Goal: Information Seeking & Learning: Learn about a topic

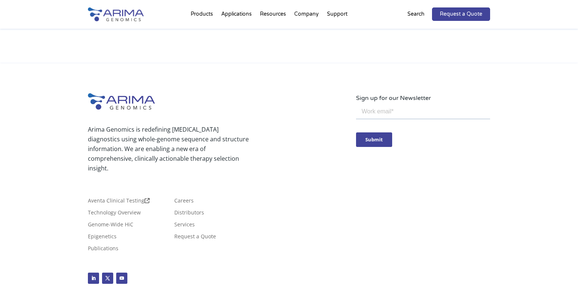
click at [171, 124] on p "Arima Genomics is redefining [MEDICAL_DATA] diagnostics using whole-genome sequ…" at bounding box center [168, 148] width 161 height 48
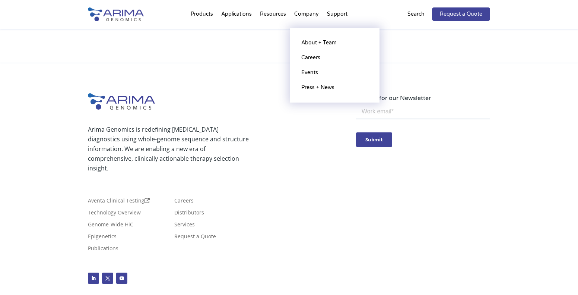
click at [306, 17] on li "Company About + Team Careers Events Press + News" at bounding box center [306, 15] width 33 height 25
click at [318, 46] on link "About + Team" at bounding box center [335, 42] width 74 height 15
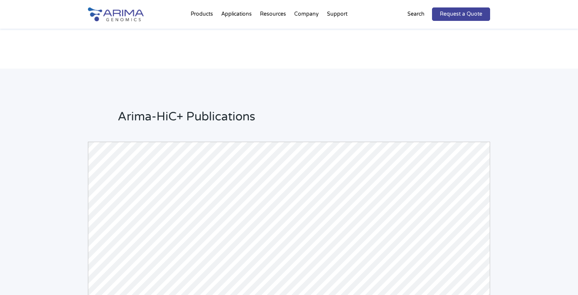
scroll to position [1654, 0]
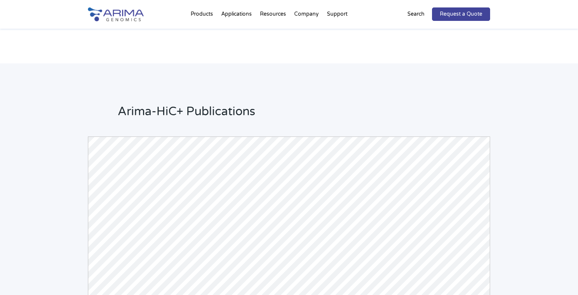
click at [34, 90] on div "Arima-HiC+ Publications Powered by Bioz © 2025 See more details on Bioz" at bounding box center [289, 255] width 578 height 384
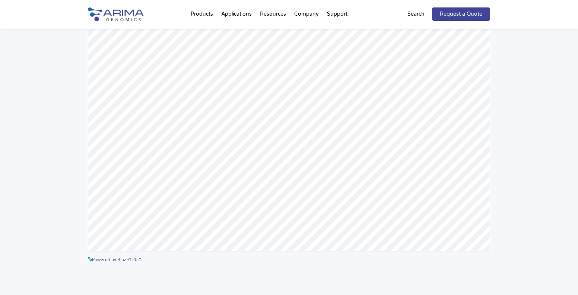
scroll to position [1803, 0]
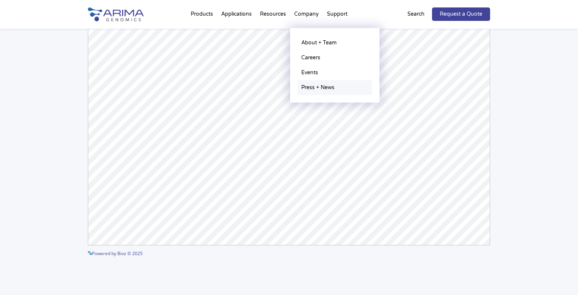
click at [318, 89] on link "Press + News" at bounding box center [335, 87] width 74 height 15
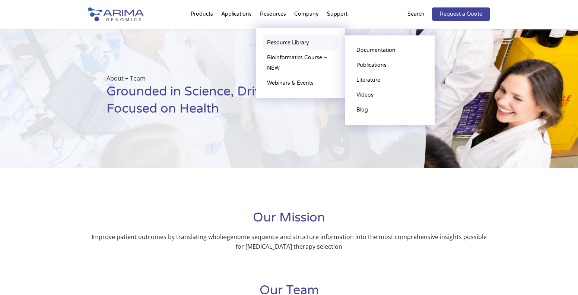
click at [276, 41] on link "Resource Library" at bounding box center [300, 42] width 74 height 15
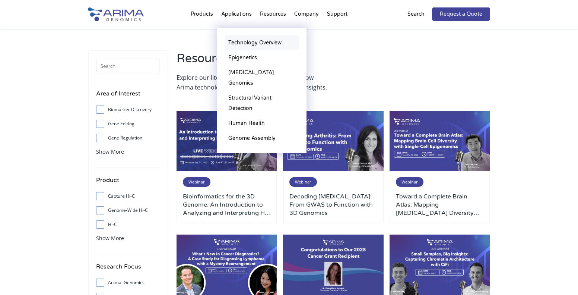
click at [242, 39] on link "Technology Overview" at bounding box center [262, 42] width 74 height 15
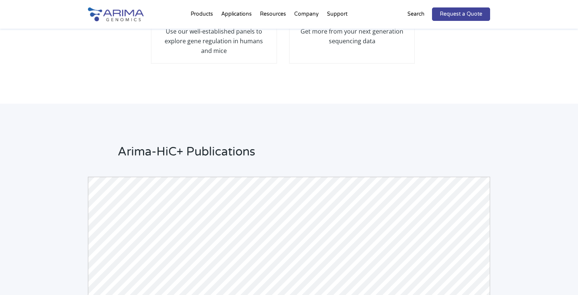
scroll to position [1609, 0]
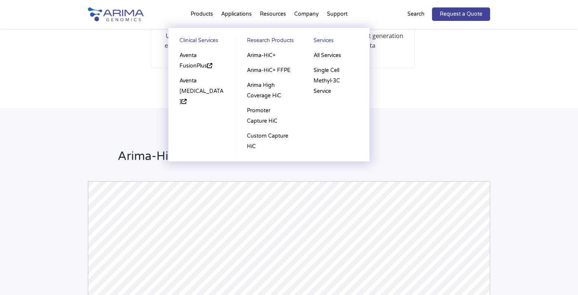
click at [269, 42] on link "Research Products" at bounding box center [269, 41] width 52 height 13
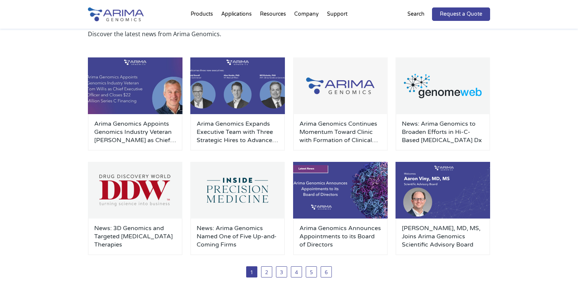
scroll to position [60, 0]
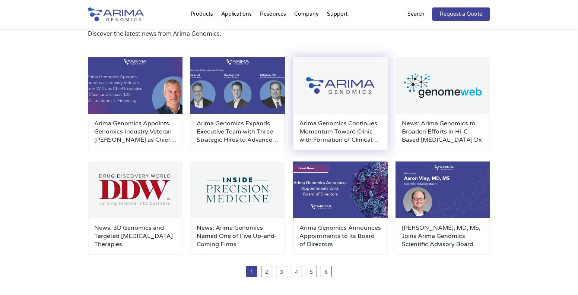
click at [336, 128] on h3 "Arima Genomics Continues Momentum Toward Clinic with Formation of Clinical Advi…" at bounding box center [340, 131] width 82 height 25
click at [328, 133] on h3 "Arima Genomics Continues Momentum Toward Clinic with Formation of Clinical Advi…" at bounding box center [340, 131] width 82 height 25
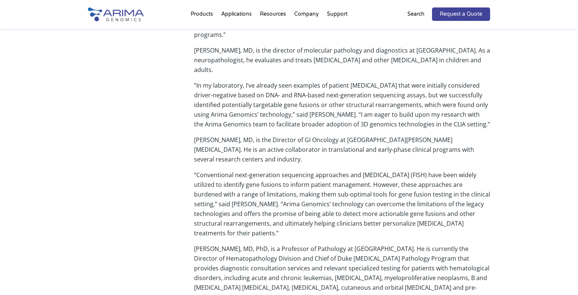
scroll to position [358, 0]
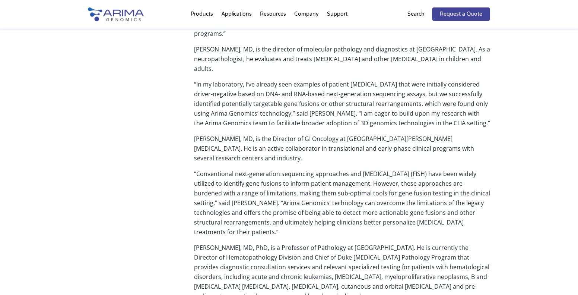
click at [105, 79] on div "Carlsbad, Calif. – May 31, 2023 – Arima Genomics, Inc., a company leveraging 3D…" at bounding box center [289, 237] width 402 height 828
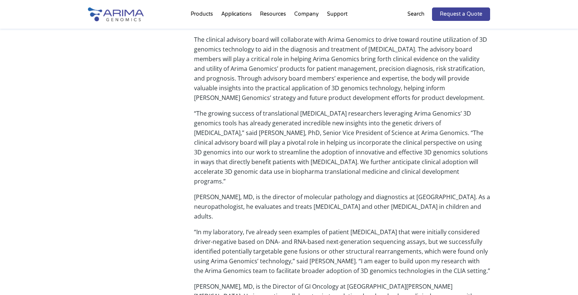
scroll to position [209, 0]
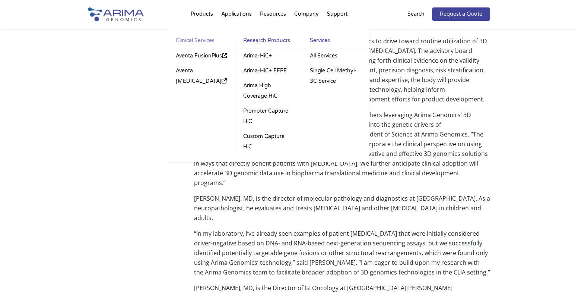
click at [197, 38] on link "Clinical Services" at bounding box center [201, 41] width 67 height 13
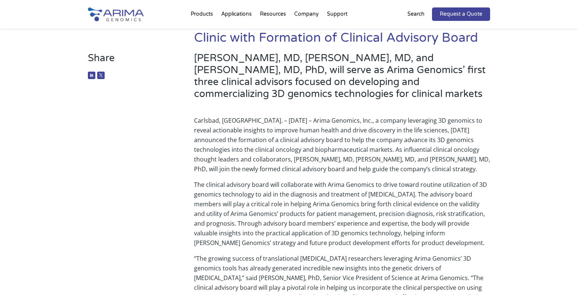
scroll to position [89, 0]
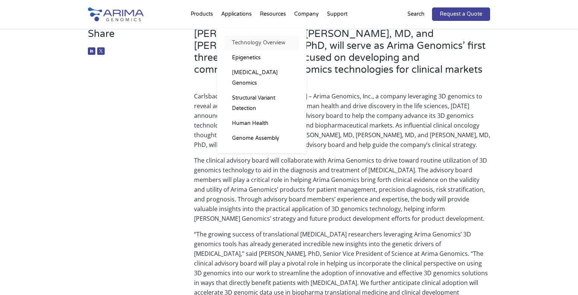
click at [242, 42] on link "Technology Overview" at bounding box center [262, 42] width 74 height 15
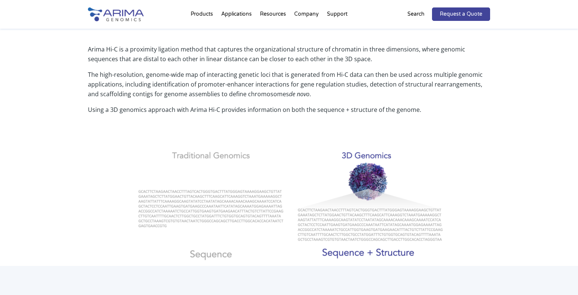
scroll to position [238, 0]
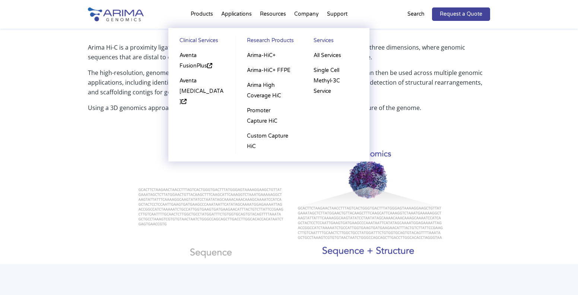
click at [260, 42] on link "Research Products" at bounding box center [269, 41] width 52 height 13
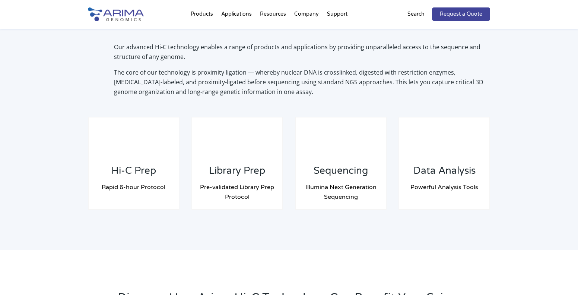
scroll to position [536, 0]
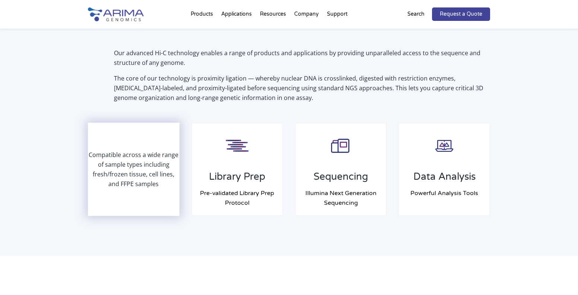
click at [144, 173] on p "Compatible across a wide range of sample types including fresh/frozen tissue, c…" at bounding box center [134, 169] width 90 height 39
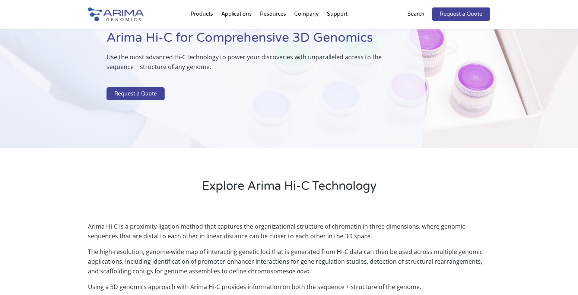
scroll to position [0, 0]
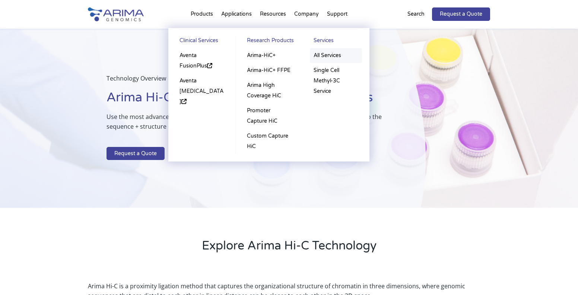
click at [321, 57] on link "All Services" at bounding box center [336, 55] width 52 height 15
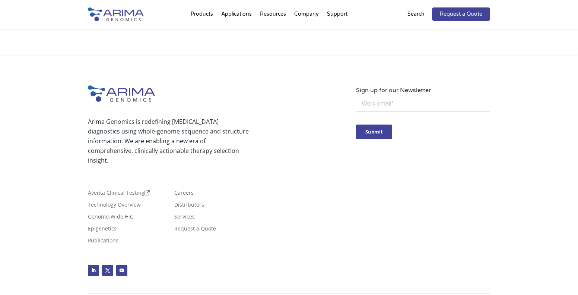
scroll to position [725, 0]
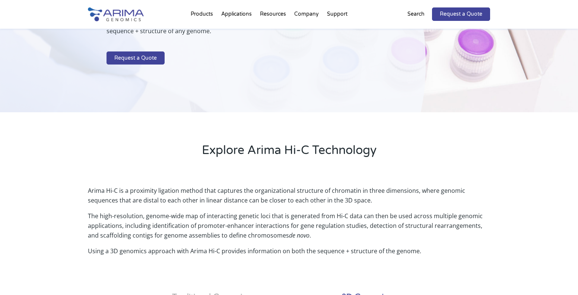
scroll to position [89, 0]
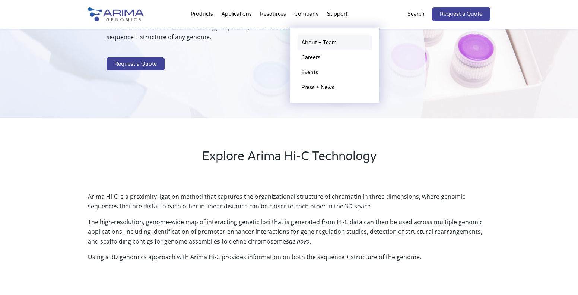
click at [317, 39] on link "About + Team" at bounding box center [335, 42] width 74 height 15
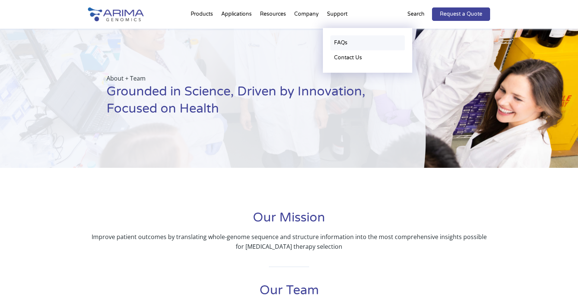
click at [340, 41] on link "FAQs" at bounding box center [367, 42] width 74 height 15
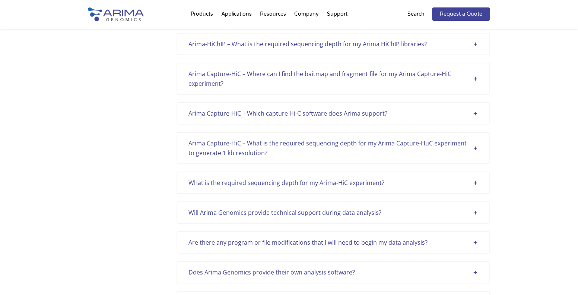
scroll to position [238, 0]
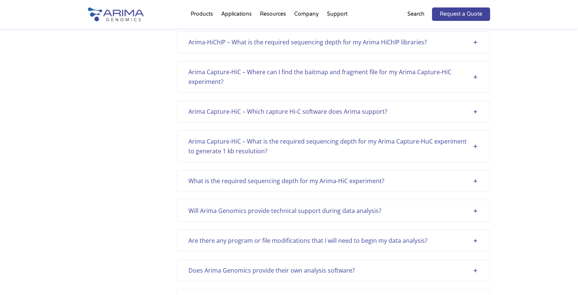
click at [478, 110] on div "Arima Capture-HiC – Which capture Hi-C software does Arima support?" at bounding box center [333, 112] width 290 height 10
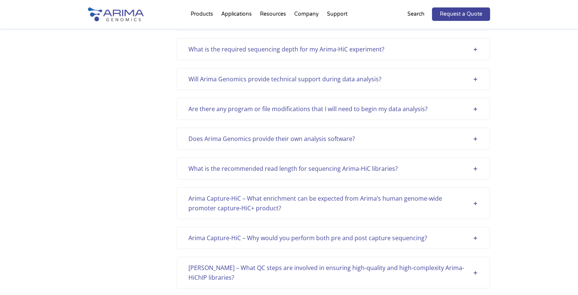
scroll to position [477, 0]
click at [482, 136] on div "Does Arima Genomics provide their own analysis software? We do not provide our …" at bounding box center [334, 138] width 314 height 22
click at [475, 137] on div "Does Arima Genomics provide their own analysis software?" at bounding box center [333, 138] width 290 height 10
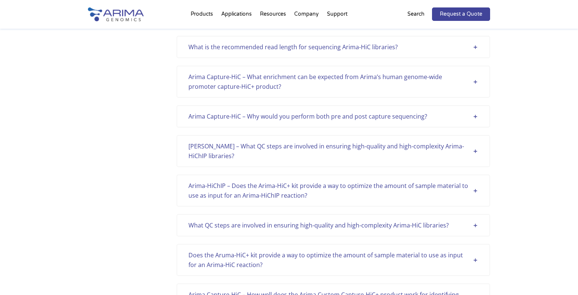
scroll to position [715, 0]
click at [476, 159] on div "Arima HiChI – What QC steps are involved in ensuring high-quality and high-comp…" at bounding box center [333, 149] width 290 height 19
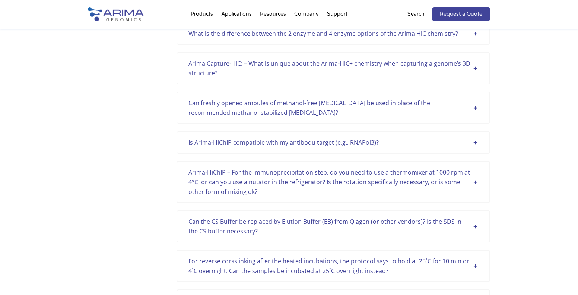
scroll to position [1341, 0]
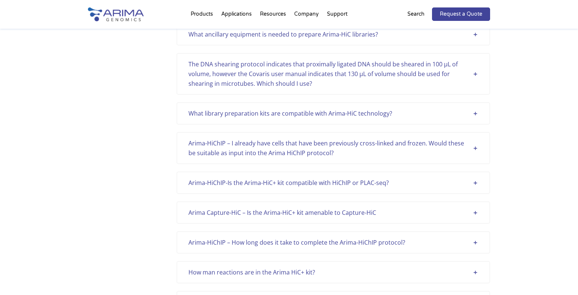
scroll to position [1847, 0]
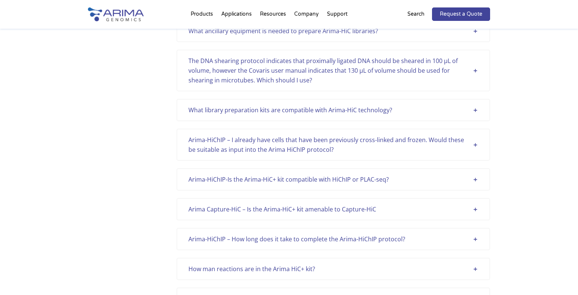
click at [261, 115] on div "What library preparation kits are compatible with Arima-HiC technology?" at bounding box center [333, 110] width 290 height 10
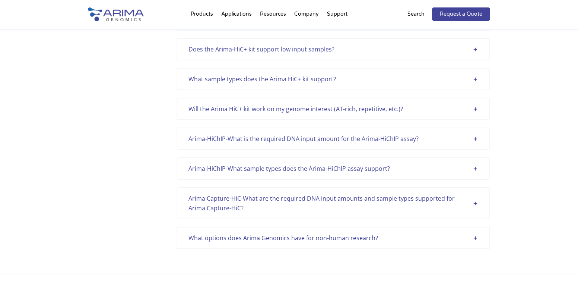
scroll to position [2294, 0]
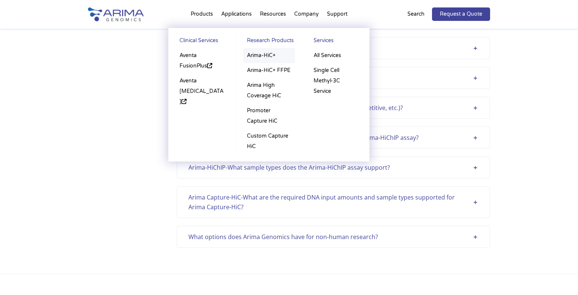
click at [269, 55] on link "Arima-HiC+" at bounding box center [269, 55] width 52 height 15
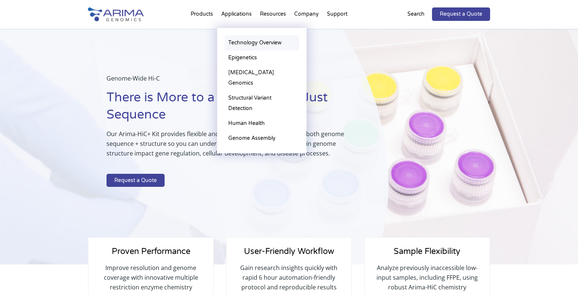
click at [258, 47] on link "Technology Overview" at bounding box center [262, 42] width 74 height 15
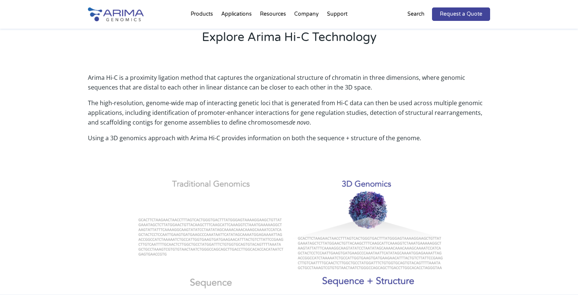
scroll to position [209, 0]
drag, startPoint x: 130, startPoint y: 79, endPoint x: 200, endPoint y: 79, distance: 69.7
click at [200, 79] on p "Arima Hi-C is a proximity ligation method that captures the organizational stru…" at bounding box center [289, 84] width 402 height 25
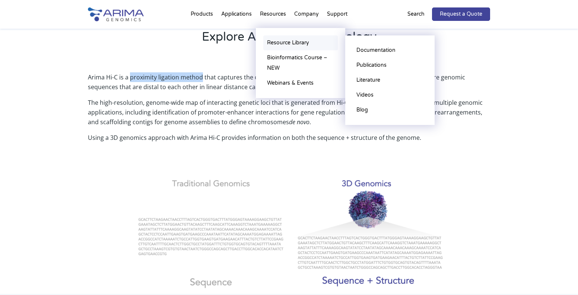
click at [291, 40] on link "Resource Library" at bounding box center [300, 42] width 74 height 15
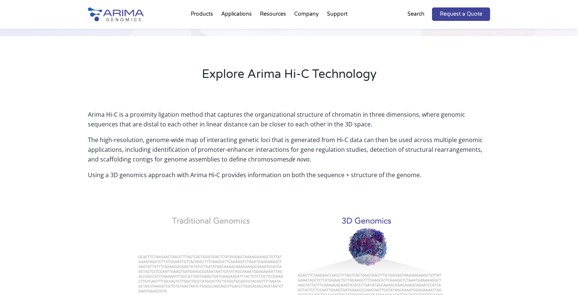
scroll to position [179, 0]
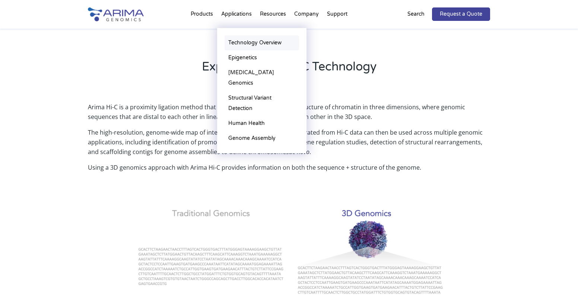
click at [249, 38] on link "Technology Overview" at bounding box center [262, 42] width 74 height 15
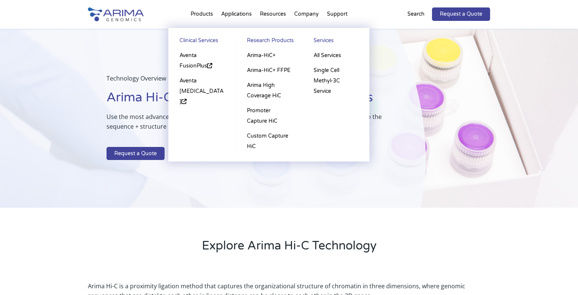
click at [194, 12] on li "Products Clinical Services Aventa FusionPlus Aventa Lymphoma Research Products …" at bounding box center [202, 15] width 31 height 25
click at [195, 40] on link "Clinical Services" at bounding box center [202, 41] width 52 height 13
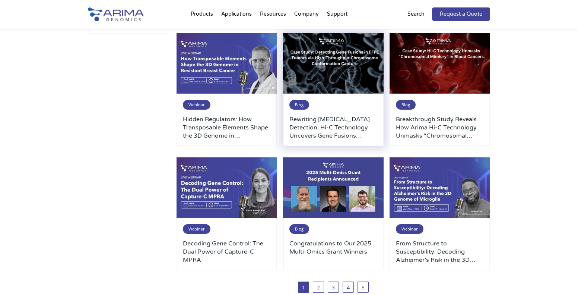
scroll to position [328, 0]
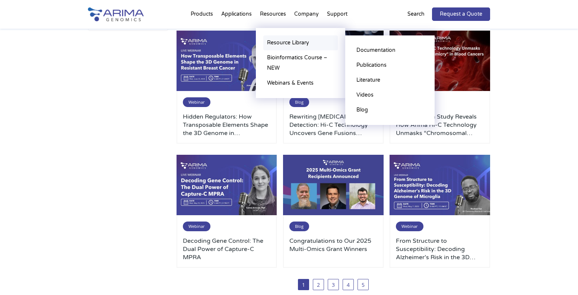
click at [297, 42] on link "Resource Library" at bounding box center [300, 42] width 74 height 15
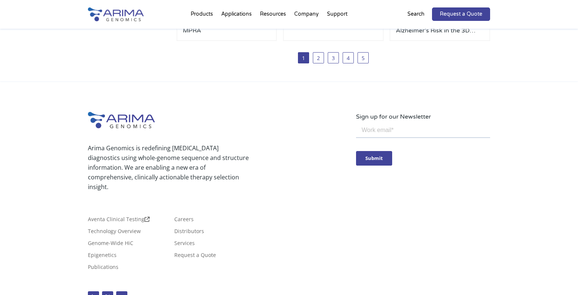
scroll to position [591, 0]
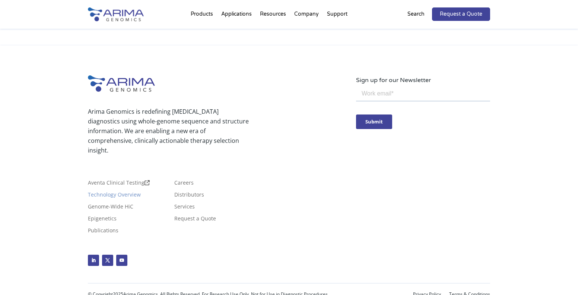
click at [135, 192] on link "Technology Overview" at bounding box center [114, 196] width 53 height 8
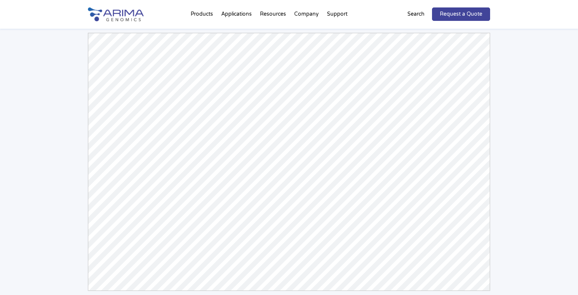
scroll to position [1758, 0]
